Goal: Obtain resource: Obtain resource

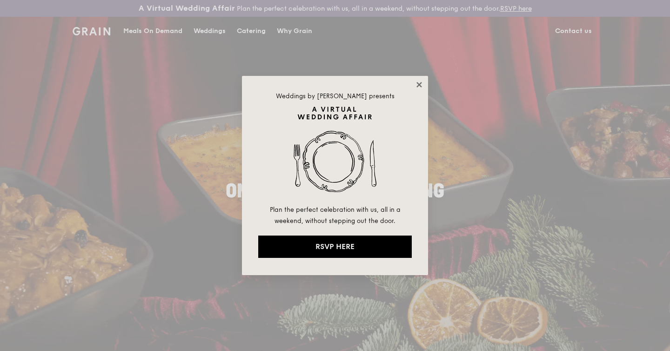
click at [418, 83] on icon at bounding box center [419, 84] width 8 height 8
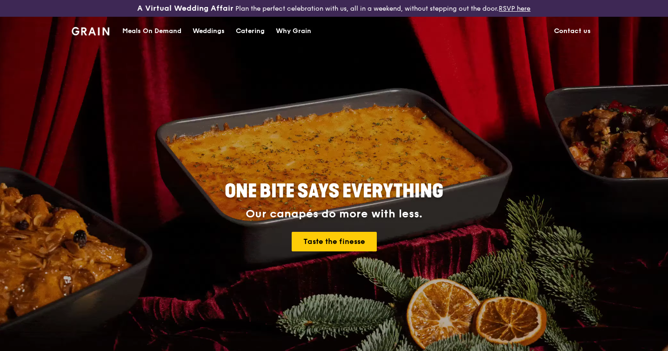
click at [252, 31] on div "Catering" at bounding box center [250, 31] width 29 height 28
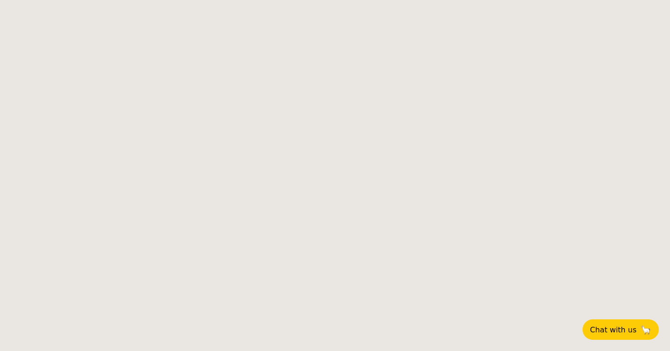
select select
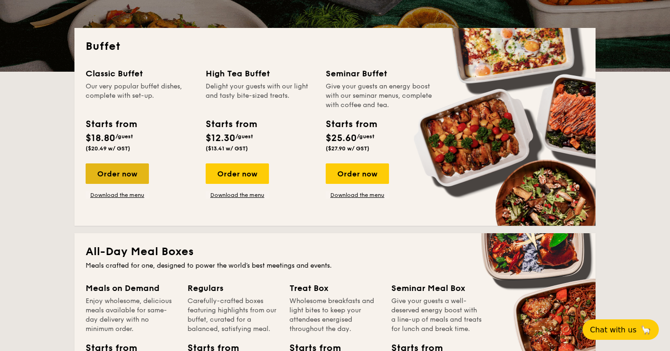
scroll to position [131, 0]
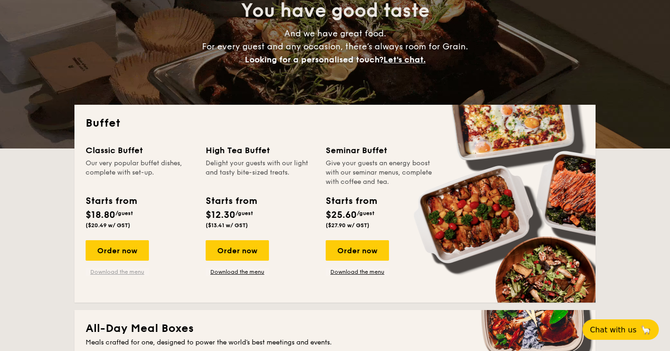
click at [119, 273] on link "Download the menu" at bounding box center [117, 271] width 63 height 7
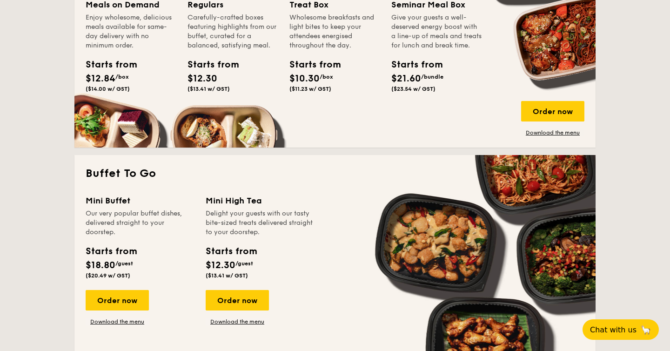
scroll to position [560, 0]
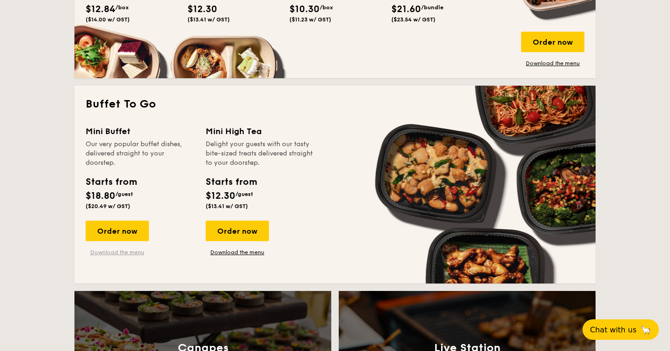
click at [128, 254] on link "Download the menu" at bounding box center [117, 251] width 63 height 7
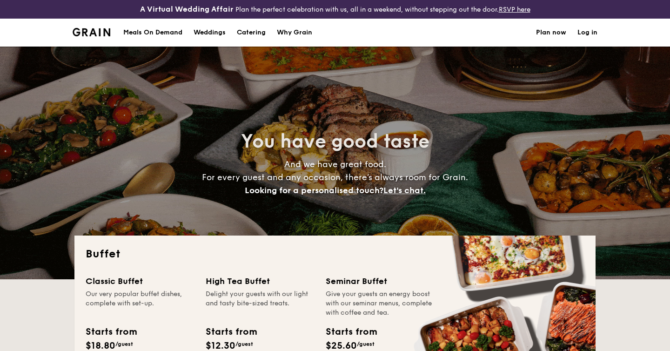
select select
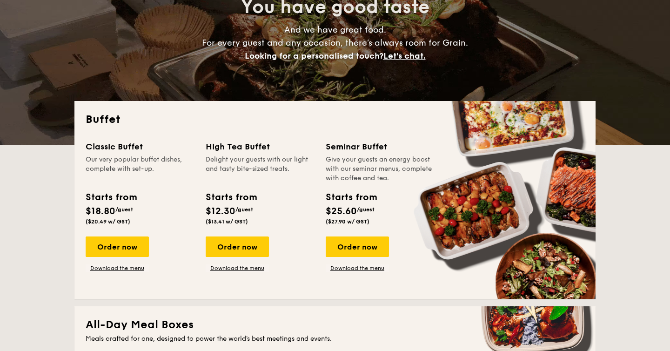
scroll to position [134, 0]
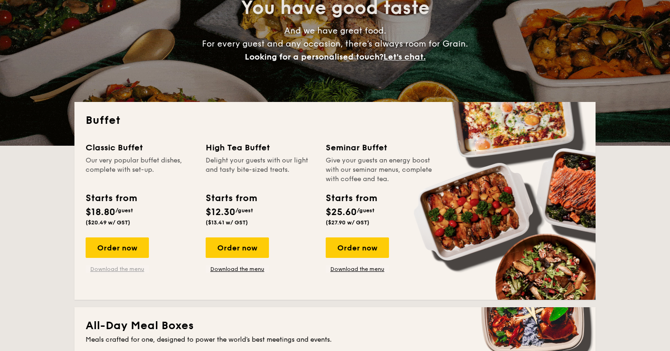
click at [126, 270] on link "Download the menu" at bounding box center [117, 268] width 63 height 7
